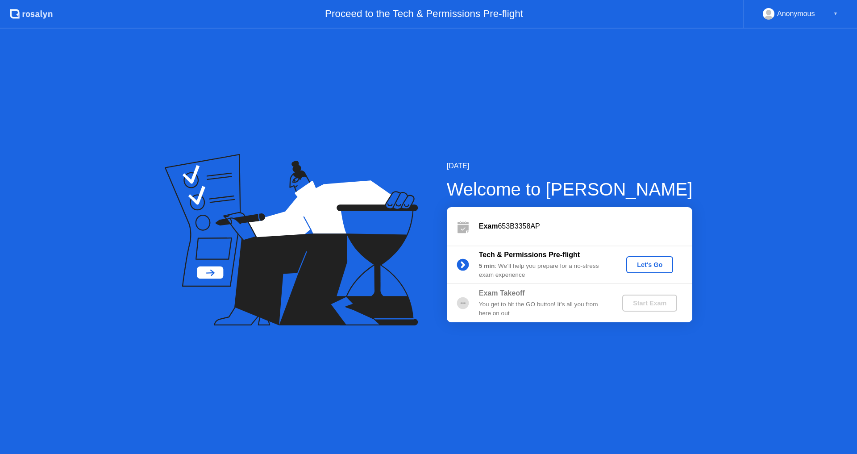
click at [652, 262] on div "Let's Go" at bounding box center [650, 264] width 40 height 7
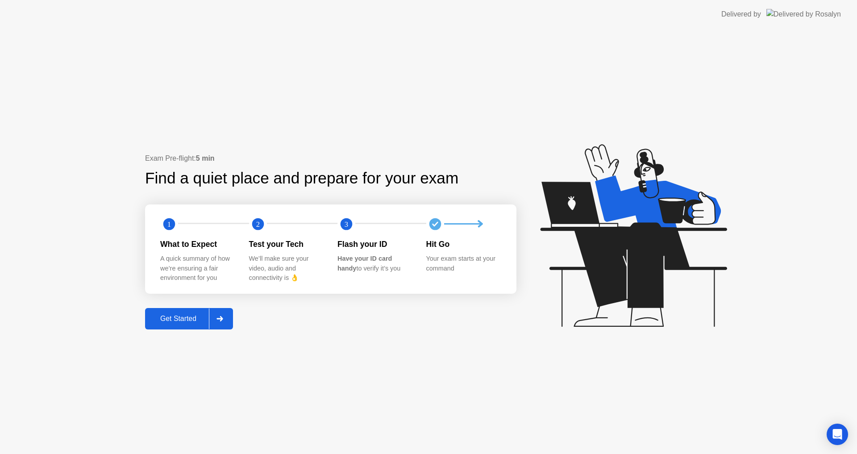
click at [185, 318] on div "Get Started" at bounding box center [178, 319] width 61 height 8
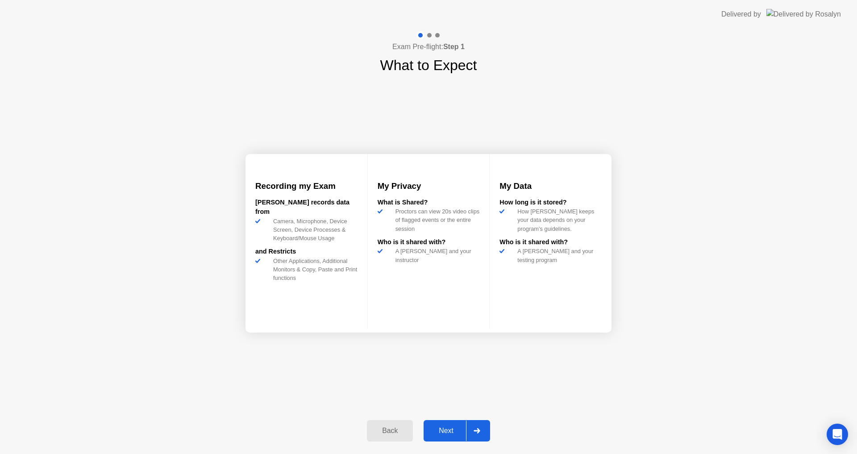
click at [448, 431] on div "Next" at bounding box center [446, 431] width 40 height 8
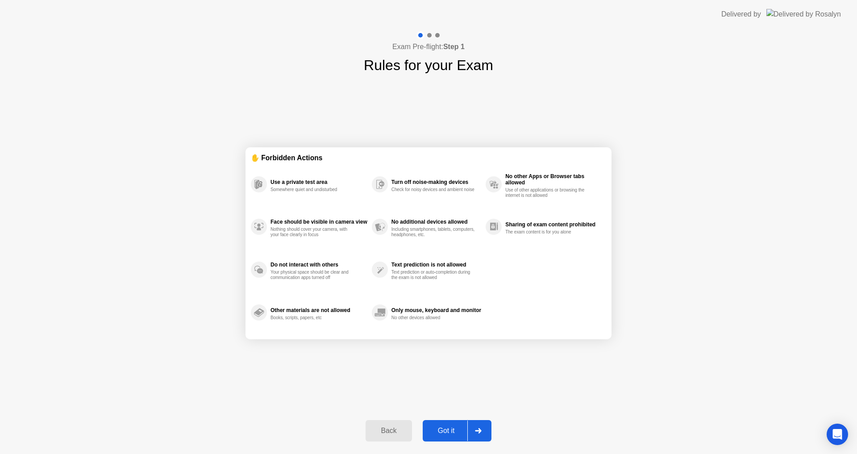
click at [447, 428] on div "Got it" at bounding box center [447, 431] width 42 height 8
select select "**********"
select select "*******"
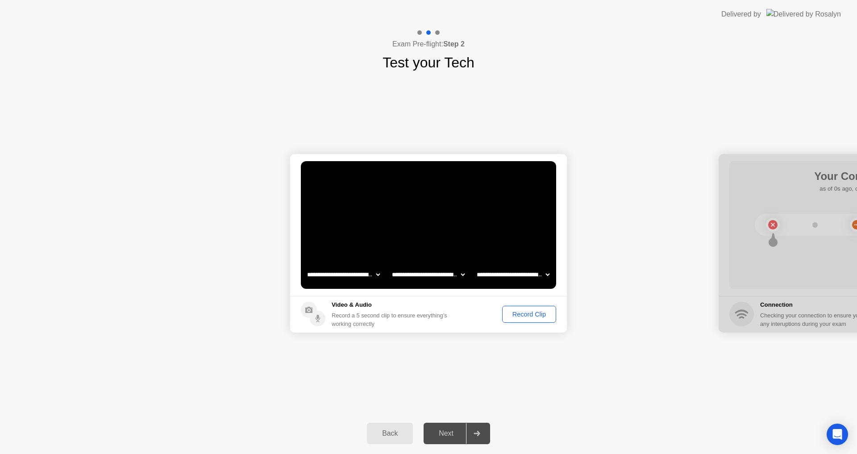
click at [531, 314] on div "Record Clip" at bounding box center [530, 314] width 48 height 7
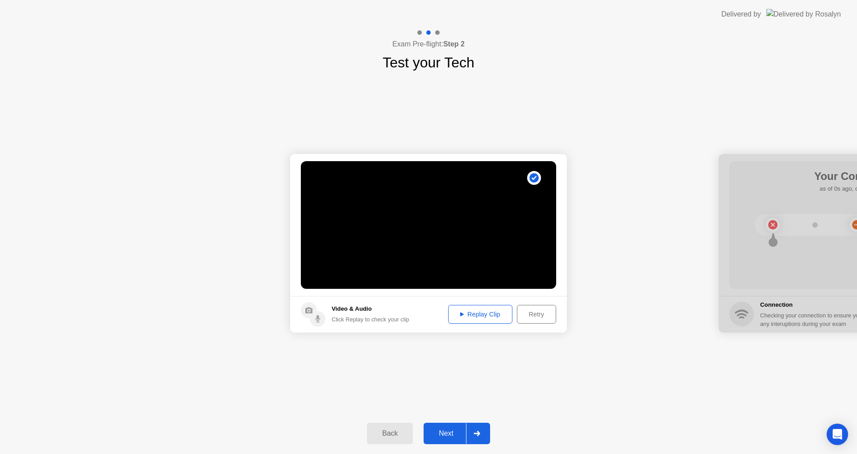
click at [484, 311] on div "Replay Clip" at bounding box center [481, 314] width 58 height 7
click at [537, 313] on div "Retry" at bounding box center [536, 314] width 33 height 7
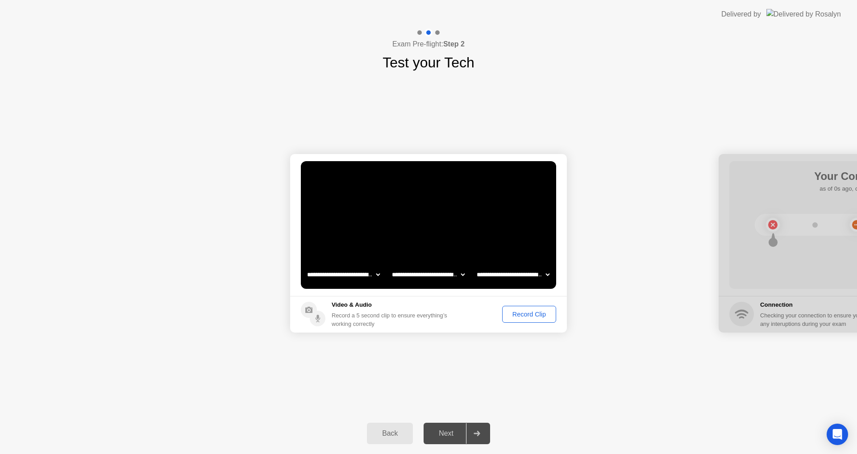
click at [522, 313] on div "Record Clip" at bounding box center [530, 314] width 48 height 7
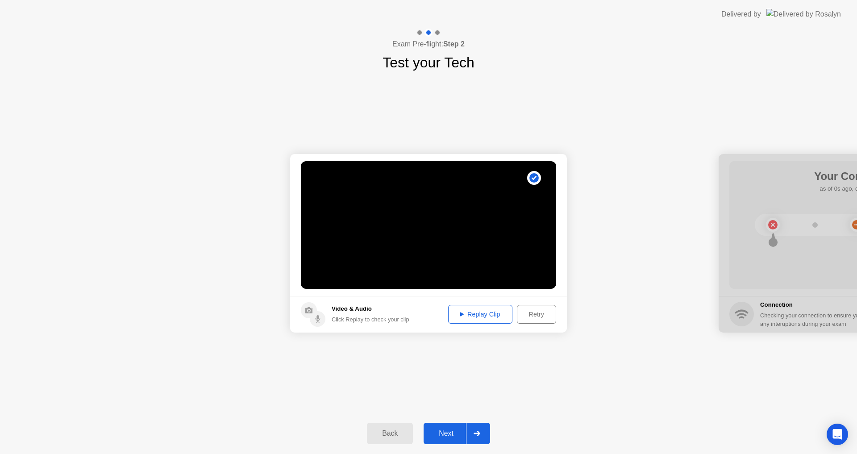
click at [480, 309] on button "Replay Clip" at bounding box center [480, 314] width 64 height 19
click at [446, 431] on div "Next" at bounding box center [446, 434] width 40 height 8
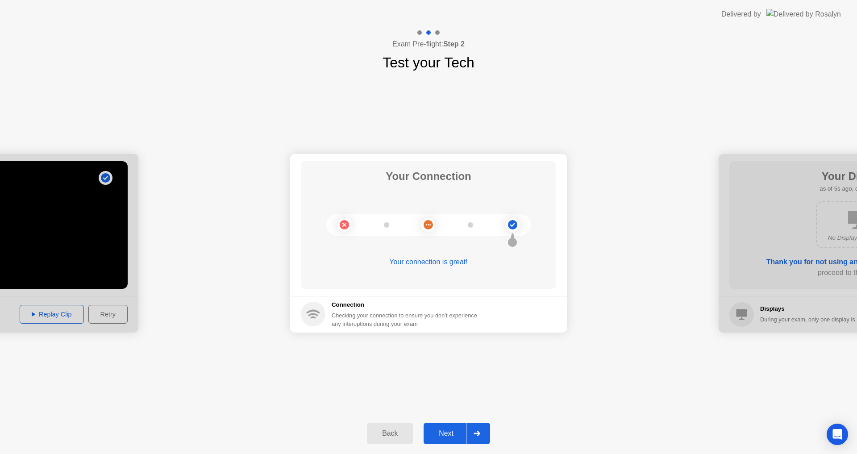
click at [444, 426] on button "Next" at bounding box center [457, 433] width 67 height 21
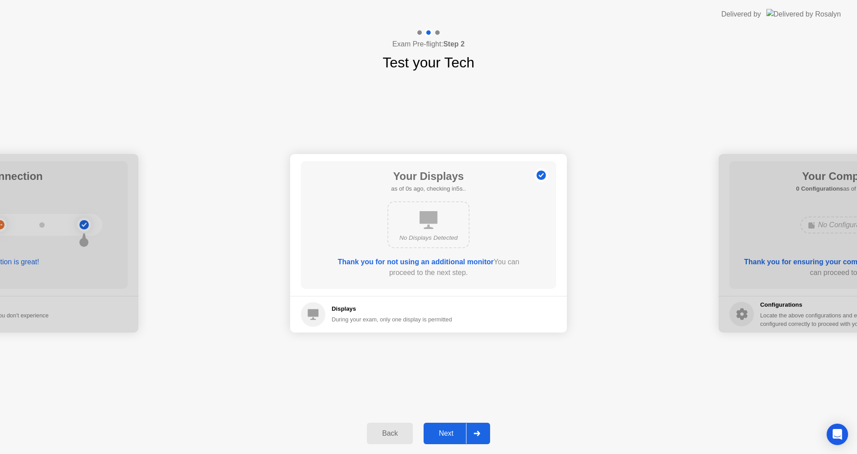
click at [447, 431] on div "Next" at bounding box center [446, 434] width 40 height 8
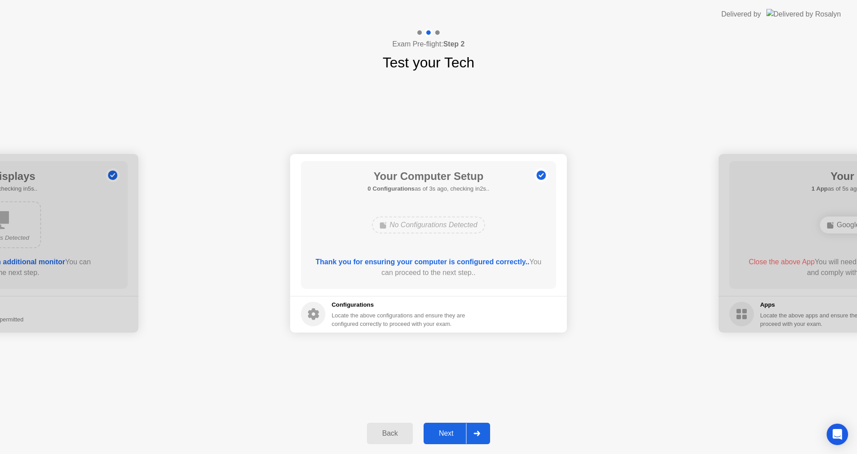
click at [454, 438] on div "Next" at bounding box center [446, 434] width 40 height 8
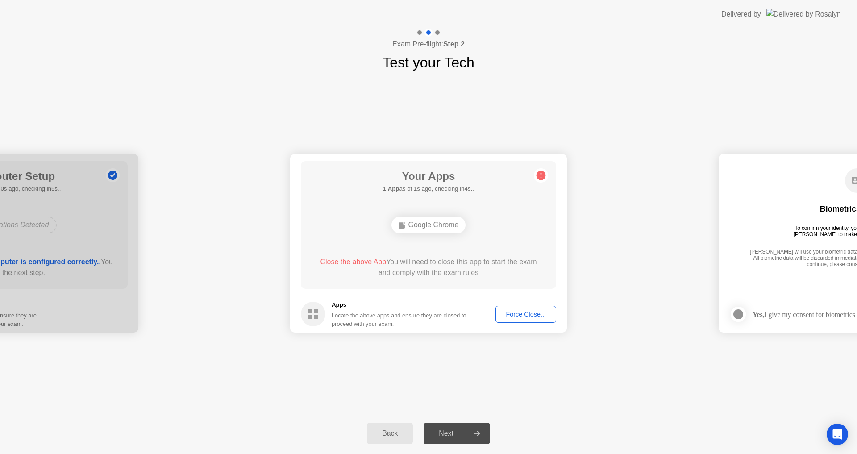
click at [515, 313] on div "Force Close..." at bounding box center [526, 314] width 54 height 7
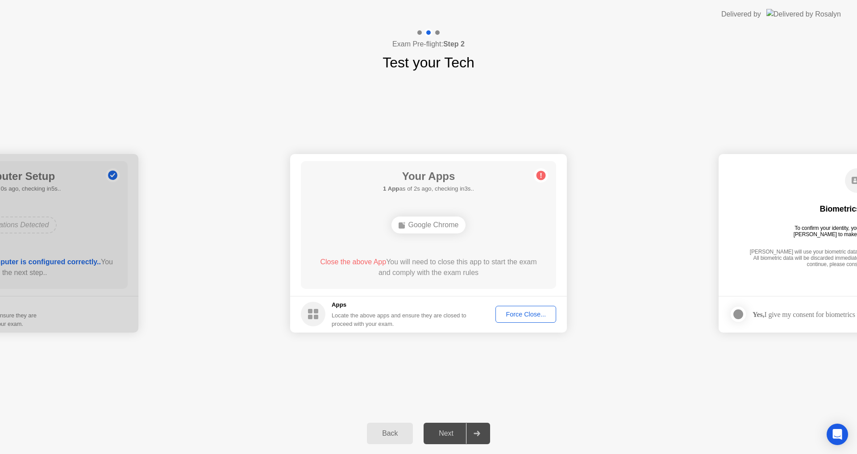
click at [421, 359] on div "**********" at bounding box center [428, 243] width 857 height 340
click at [620, 409] on div "**********" at bounding box center [428, 243] width 857 height 340
click at [405, 263] on div "Close the above App You will need to close this app to start the exam and compl…" at bounding box center [429, 267] width 230 height 21
click at [522, 314] on div "Force Close..." at bounding box center [526, 314] width 54 height 7
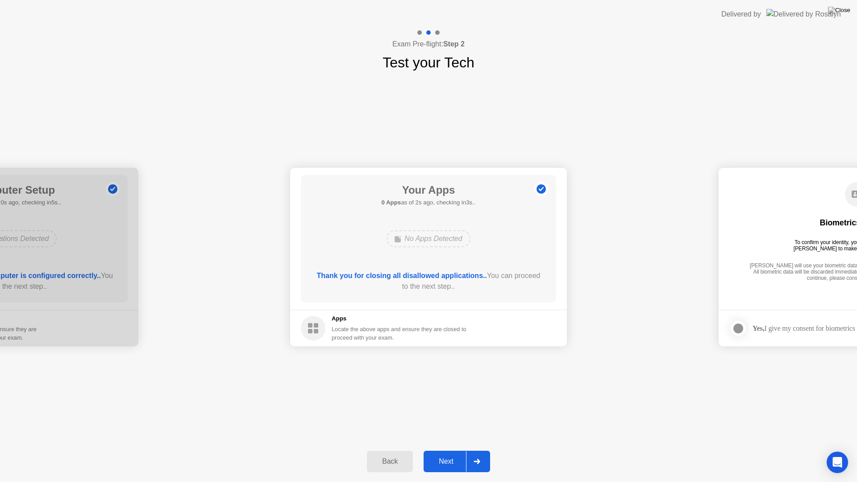
click at [447, 454] on div "Next" at bounding box center [446, 462] width 40 height 8
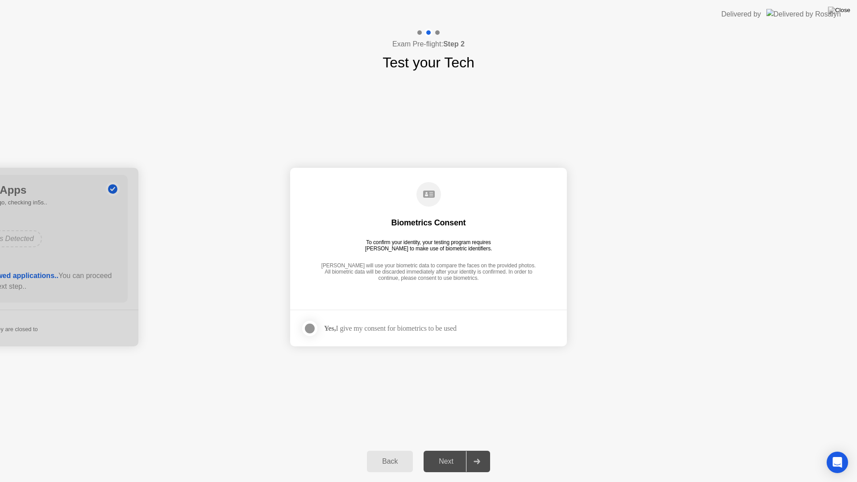
click at [307, 328] on div at bounding box center [310, 328] width 11 height 11
click at [451, 454] on div "Next" at bounding box center [446, 462] width 40 height 8
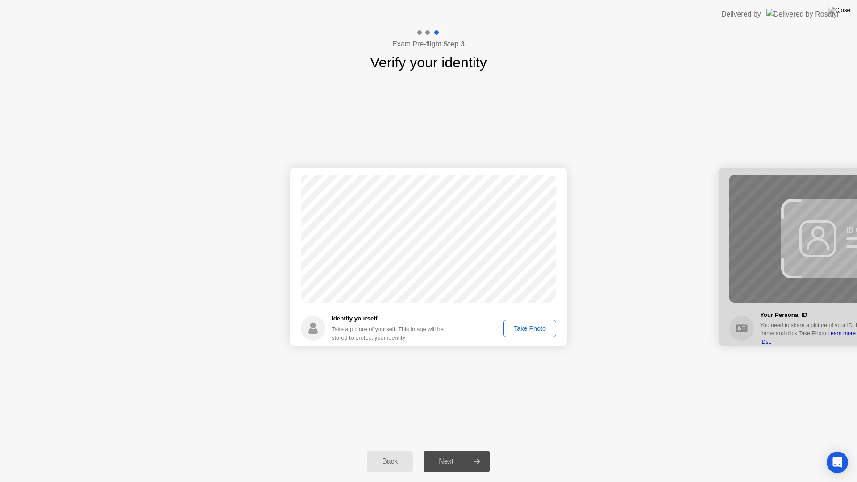
click at [528, 326] on div "Take Photo" at bounding box center [530, 328] width 46 height 7
click at [440, 454] on div "Next" at bounding box center [446, 462] width 40 height 8
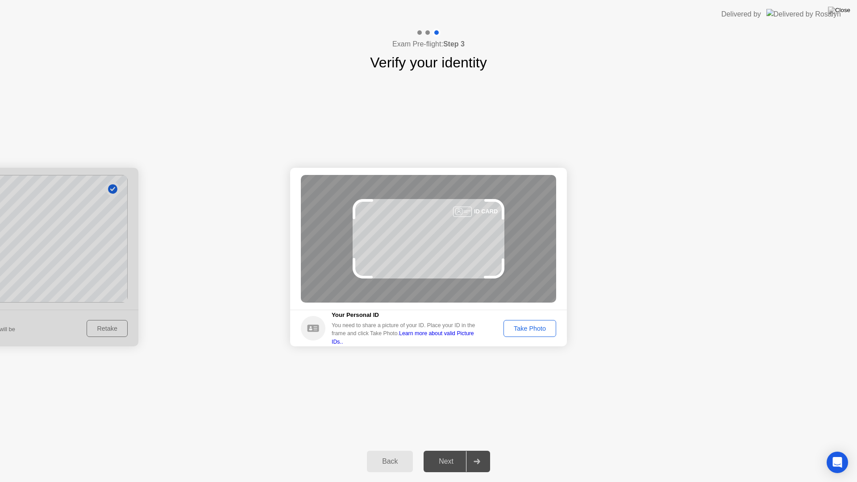
click at [468, 229] on div "ID CARD" at bounding box center [428, 239] width 255 height 128
drag, startPoint x: 314, startPoint y: 326, endPoint x: 354, endPoint y: 331, distance: 40.0
click at [314, 327] on icon at bounding box center [313, 328] width 25 height 25
click at [450, 329] on div "You need to share a picture of your ID. Place your ID in the frame and click Ta…" at bounding box center [407, 334] width 150 height 25
click at [441, 335] on link "Learn more about valid Picture IDs.." at bounding box center [403, 337] width 142 height 14
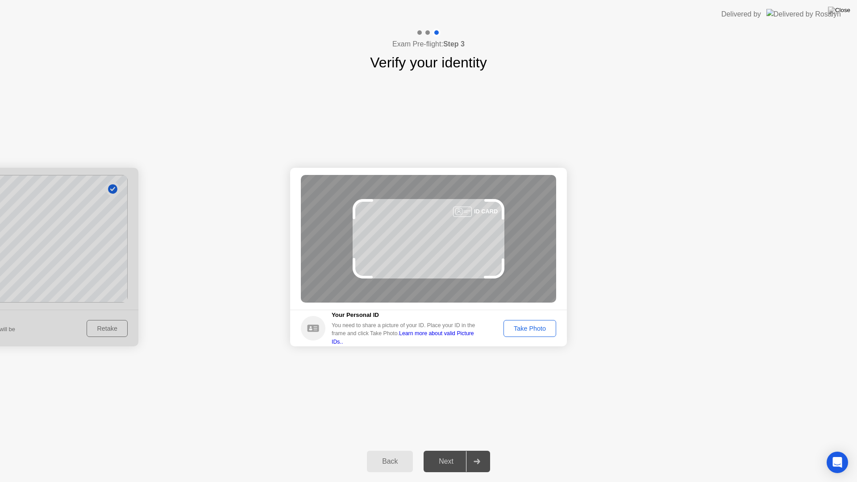
click at [477, 227] on div "ID CARD" at bounding box center [428, 239] width 255 height 128
click at [472, 209] on div at bounding box center [462, 212] width 19 height 10
click at [523, 322] on button "Take Photo" at bounding box center [530, 328] width 53 height 17
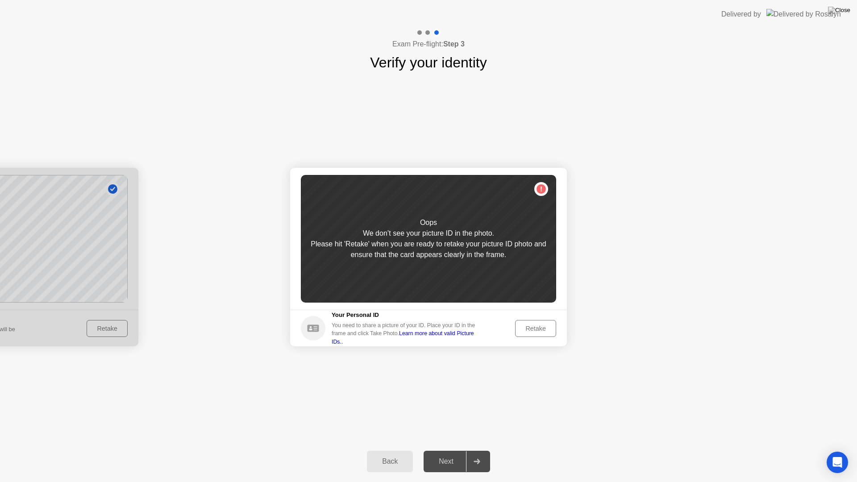
click at [317, 326] on icon at bounding box center [313, 328] width 25 height 25
click at [539, 327] on div "Retake" at bounding box center [535, 328] width 35 height 7
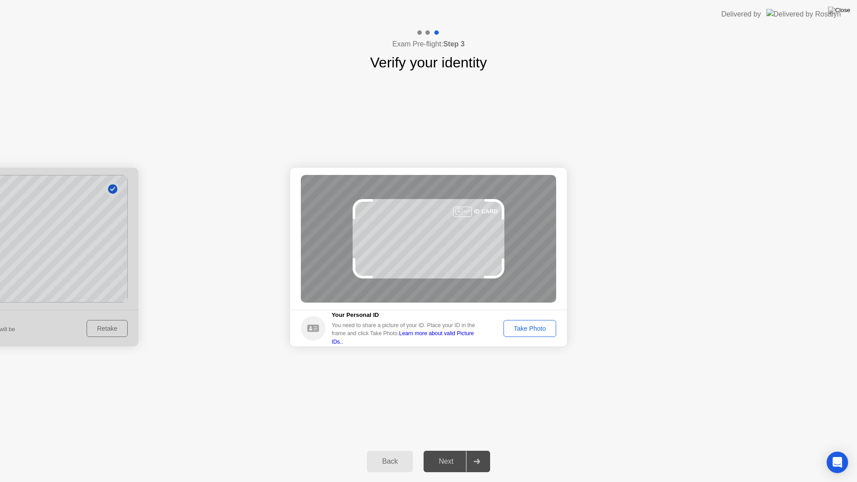
click at [470, 214] on div "ID CARD" at bounding box center [428, 239] width 255 height 128
drag, startPoint x: 465, startPoint y: 210, endPoint x: 481, endPoint y: 212, distance: 16.2
click at [472, 211] on div "ID CARD" at bounding box center [428, 239] width 255 height 128
click at [428, 320] on h5 "Your Personal ID" at bounding box center [407, 315] width 150 height 9
click at [528, 330] on div "Take Photo" at bounding box center [530, 328] width 46 height 7
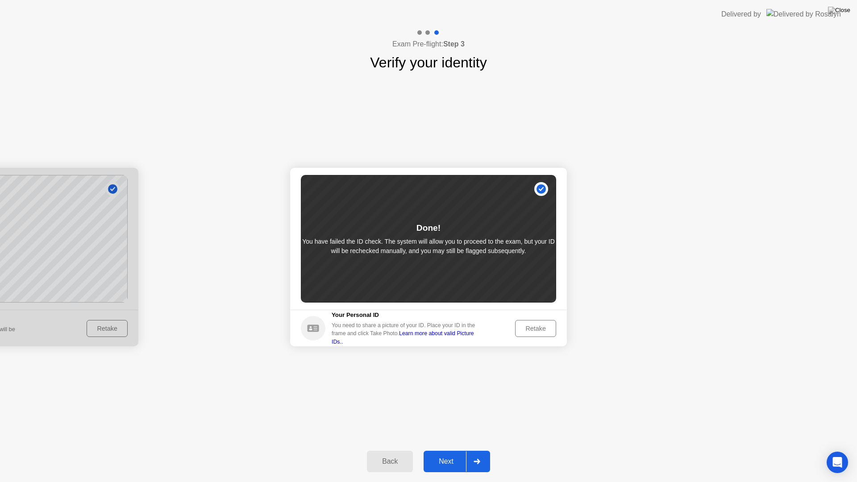
click at [444, 454] on div "Next" at bounding box center [446, 462] width 40 height 8
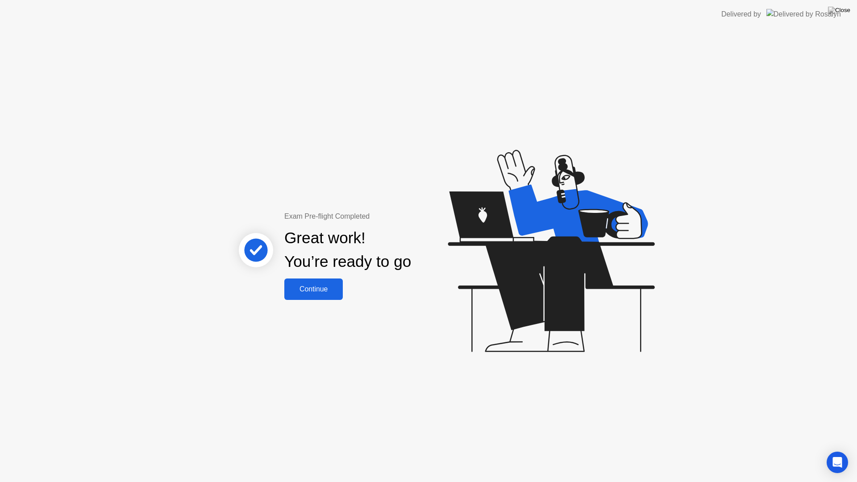
click at [305, 292] on div "Continue" at bounding box center [313, 289] width 53 height 8
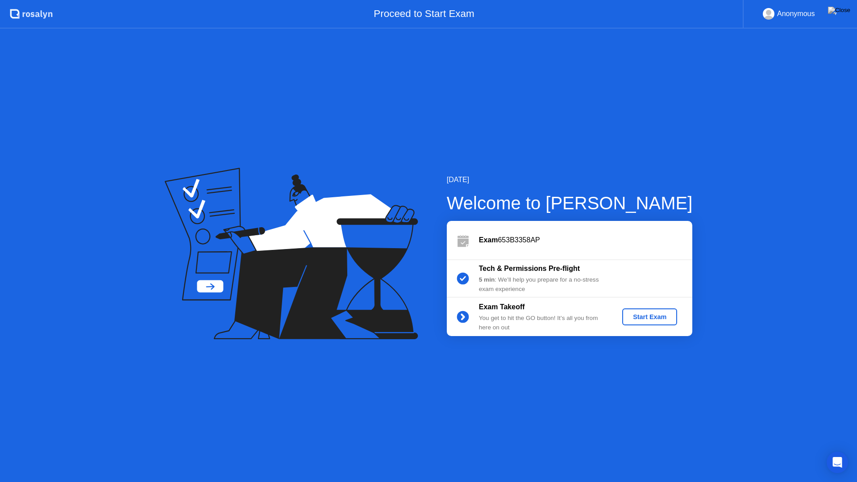
click at [642, 315] on div "Start Exam" at bounding box center [650, 317] width 48 height 7
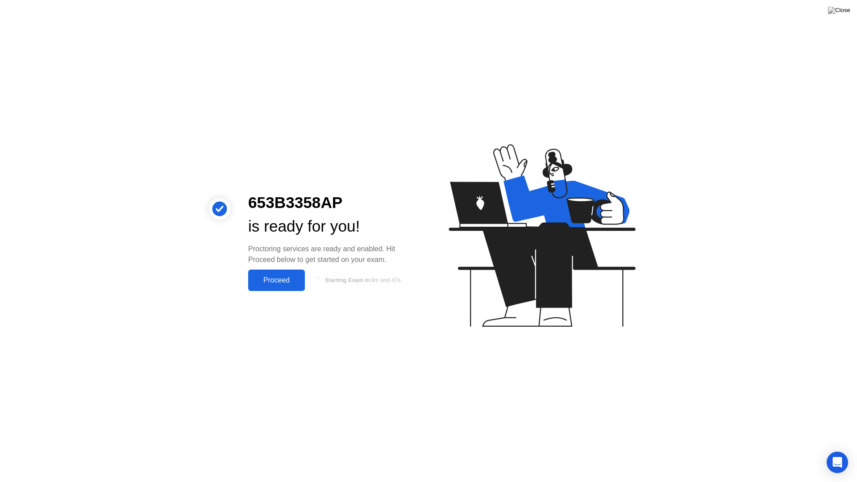
click at [273, 284] on div "Proceed" at bounding box center [276, 280] width 51 height 8
